Goal: Information Seeking & Learning: Check status

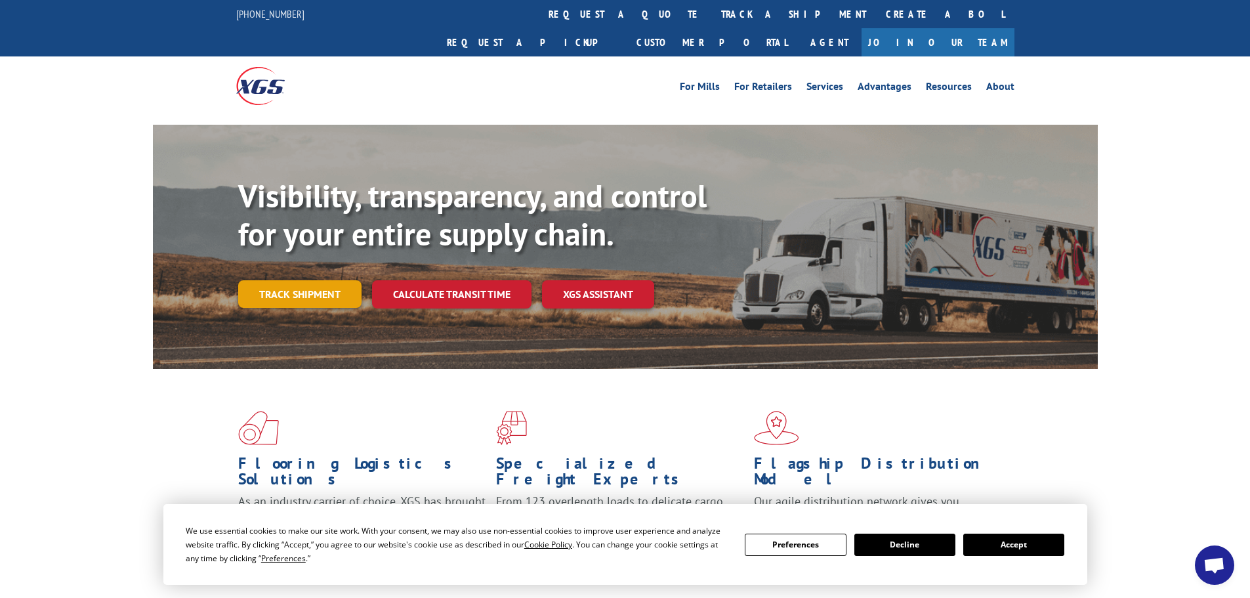
click at [291, 280] on link "Track shipment" at bounding box center [299, 294] width 123 height 28
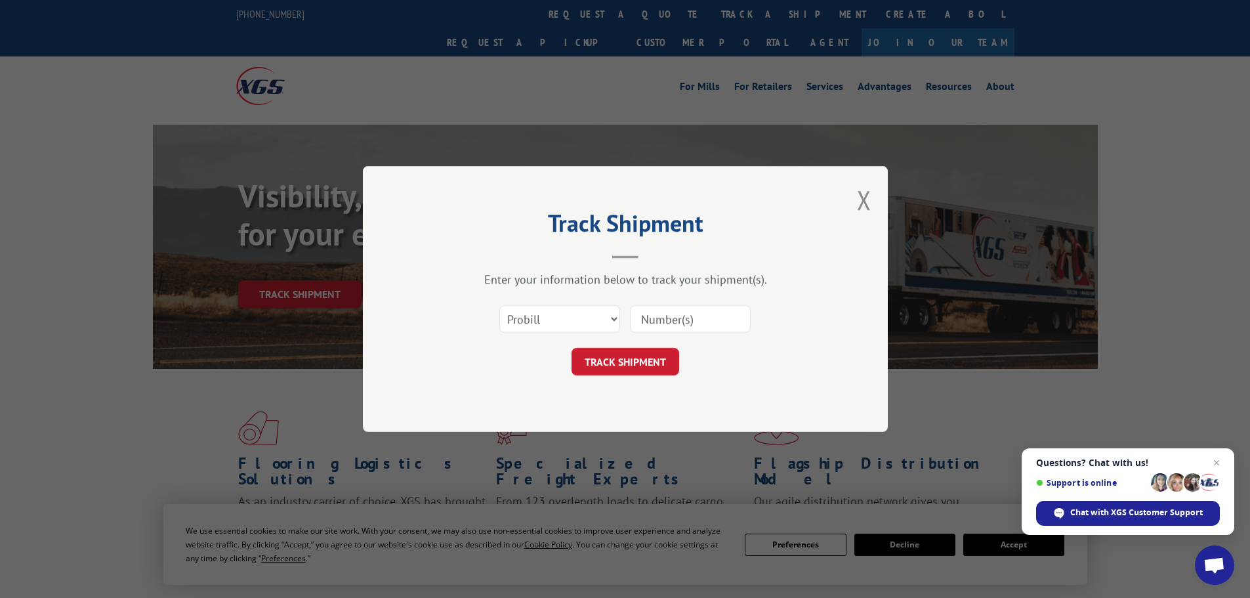
click at [688, 320] on input at bounding box center [690, 319] width 121 height 28
paste input "17470330"
type input "17470330"
click at [624, 358] on button "TRACK SHIPMENT" at bounding box center [626, 362] width 108 height 28
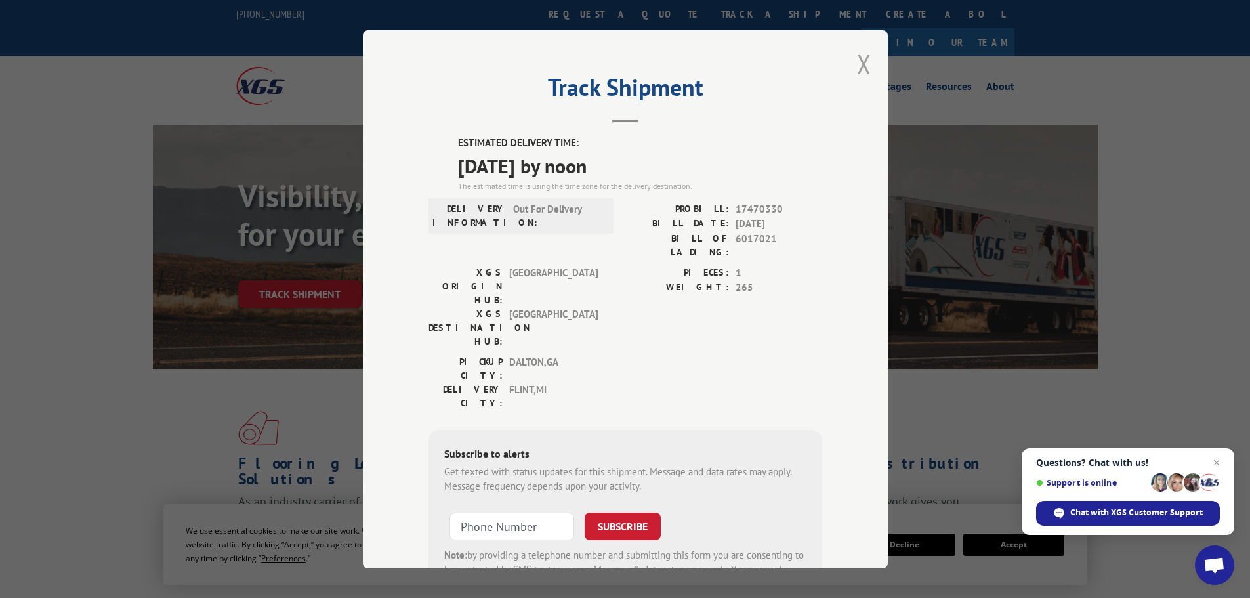
click at [861, 61] on button "Close modal" at bounding box center [864, 64] width 14 height 35
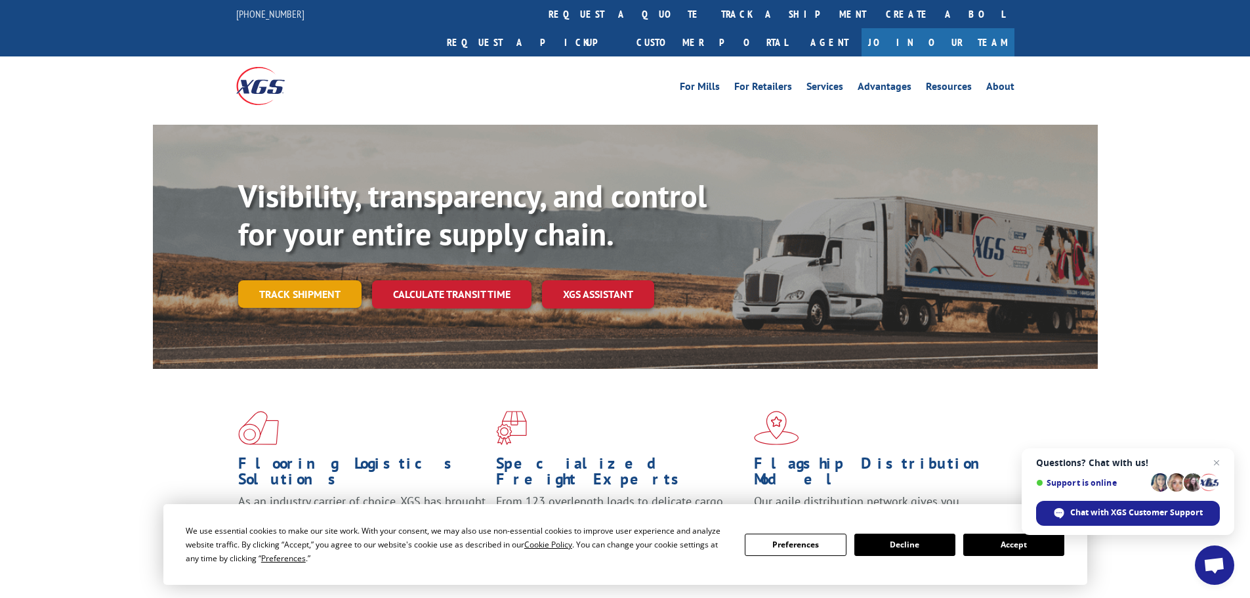
click at [313, 280] on link "Track shipment" at bounding box center [299, 294] width 123 height 28
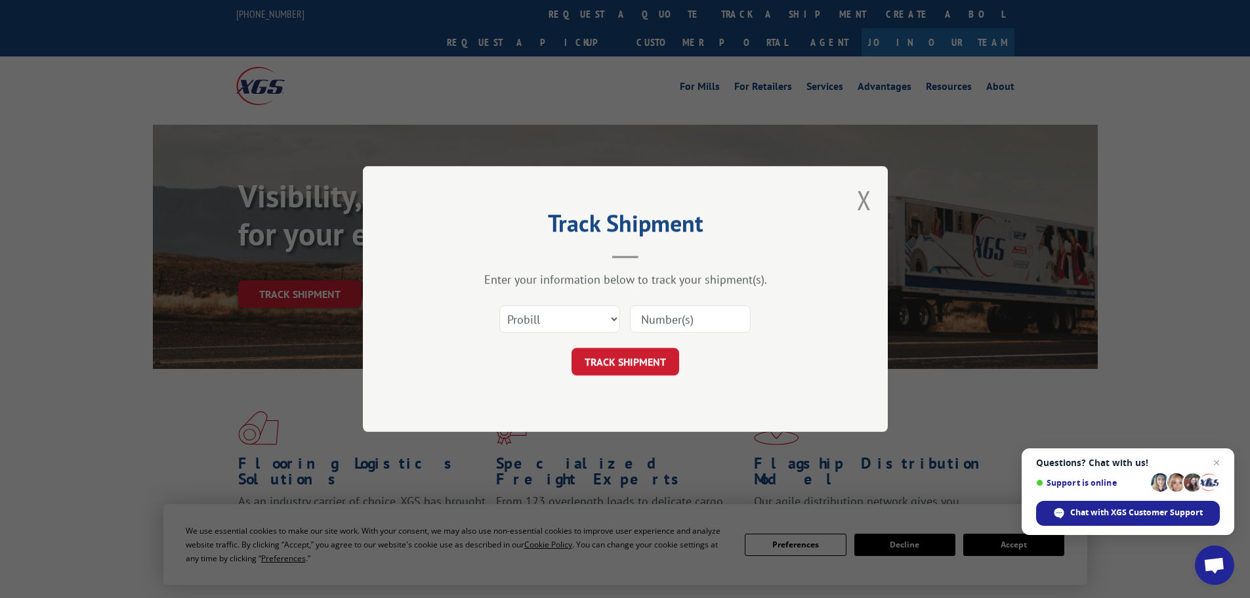
click at [680, 321] on input at bounding box center [690, 319] width 121 height 28
paste input "17229248"
type input "17229248"
click at [647, 364] on button "TRACK SHIPMENT" at bounding box center [626, 362] width 108 height 28
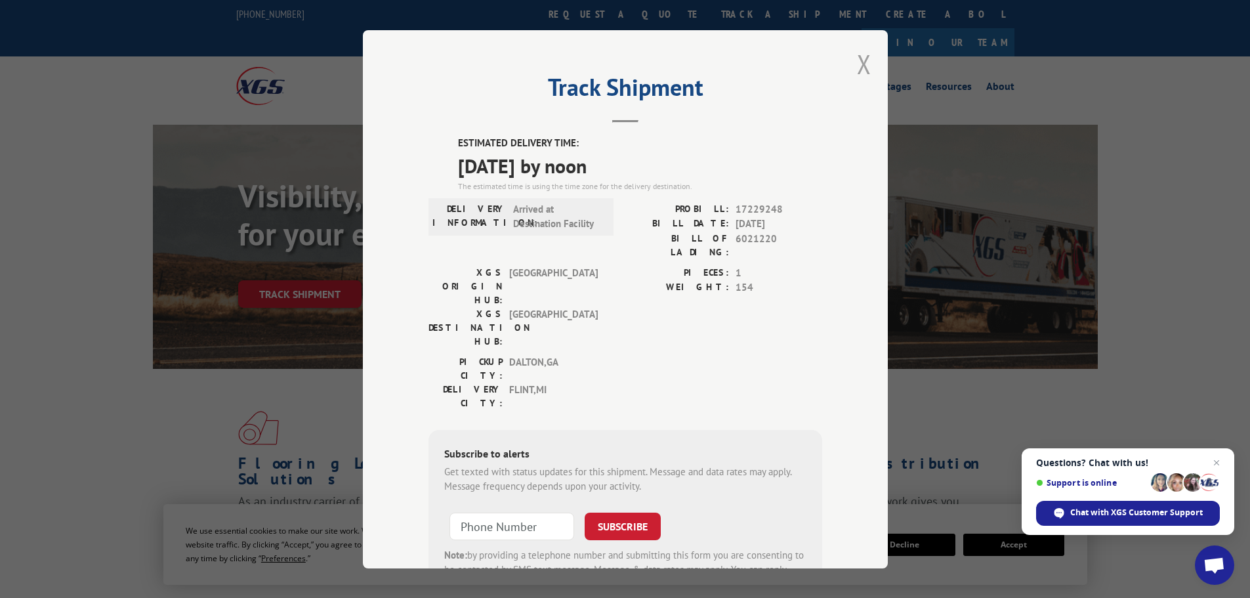
click at [857, 59] on button "Close modal" at bounding box center [864, 64] width 14 height 35
